Goal: Navigation & Orientation: Find specific page/section

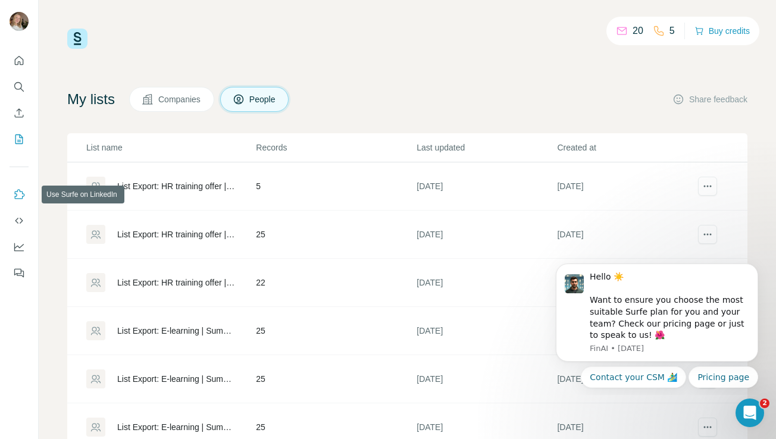
click at [17, 197] on icon "Use Surfe on LinkedIn" at bounding box center [19, 195] width 12 height 12
click at [20, 249] on icon "Dashboard" at bounding box center [19, 247] width 12 height 12
click at [24, 247] on icon "Dashboard" at bounding box center [19, 247] width 12 height 12
